Goal: Information Seeking & Learning: Learn about a topic

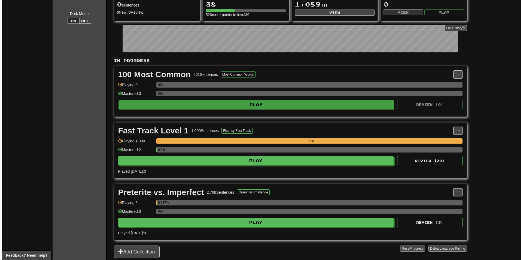
scroll to position [74, 0]
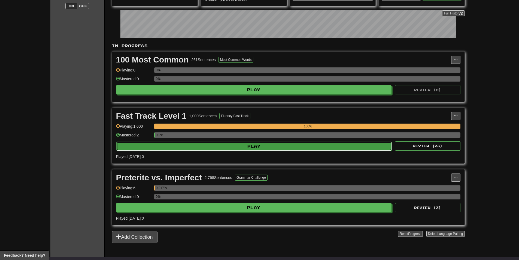
click at [347, 146] on button "Play" at bounding box center [254, 145] width 276 height 9
select select "**"
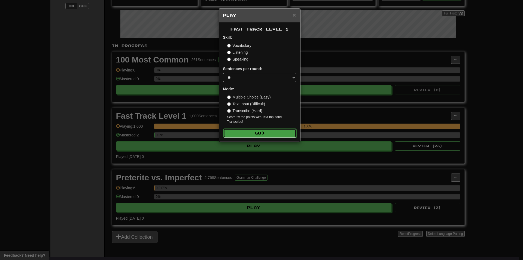
click at [263, 134] on span at bounding box center [263, 133] width 4 height 4
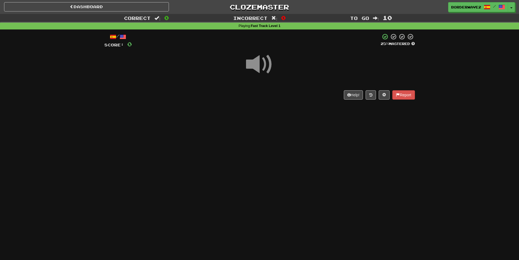
drag, startPoint x: 0, startPoint y: 0, endPoint x: 263, endPoint y: 134, distance: 295.1
click at [263, 134] on div "Dashboard Clozemaster borderwave2 / Toggle Dropdown Dashboard Leaderboard Activ…" at bounding box center [259, 130] width 519 height 260
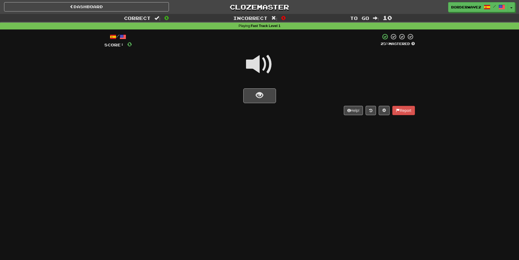
click at [261, 61] on span at bounding box center [259, 64] width 27 height 27
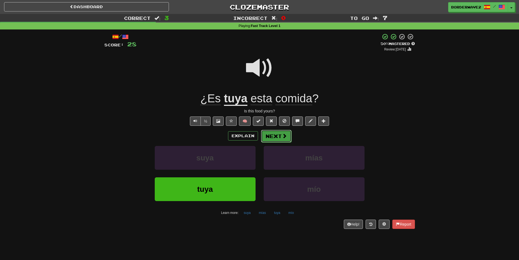
click at [275, 139] on button "Next" at bounding box center [276, 136] width 31 height 13
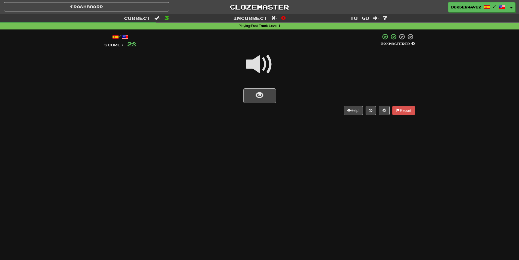
click at [257, 69] on span at bounding box center [259, 64] width 27 height 27
click at [258, 70] on span at bounding box center [259, 64] width 27 height 27
click at [261, 93] on span "show sentence" at bounding box center [259, 95] width 7 height 7
click at [273, 98] on button "show sentence" at bounding box center [259, 95] width 33 height 15
